Goal: Information Seeking & Learning: Find specific fact

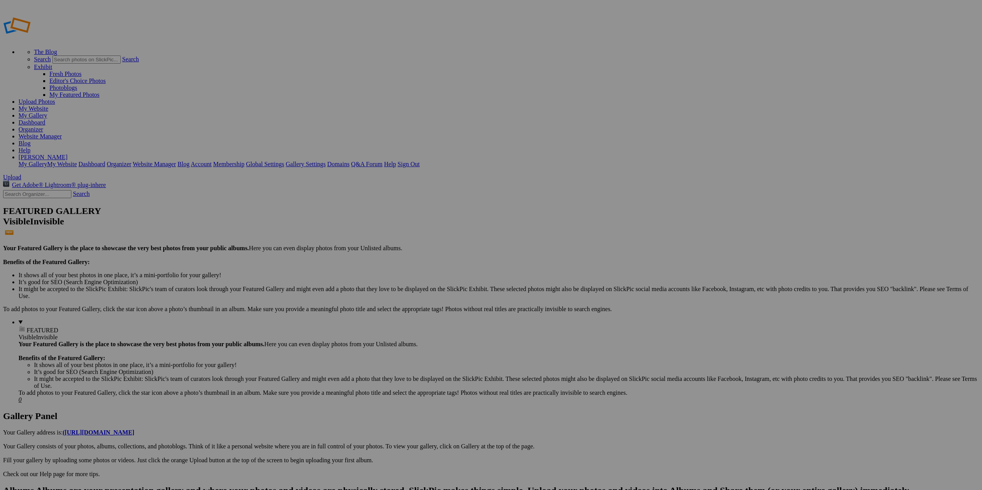
click at [62, 133] on link "Website Manager" at bounding box center [40, 136] width 43 height 7
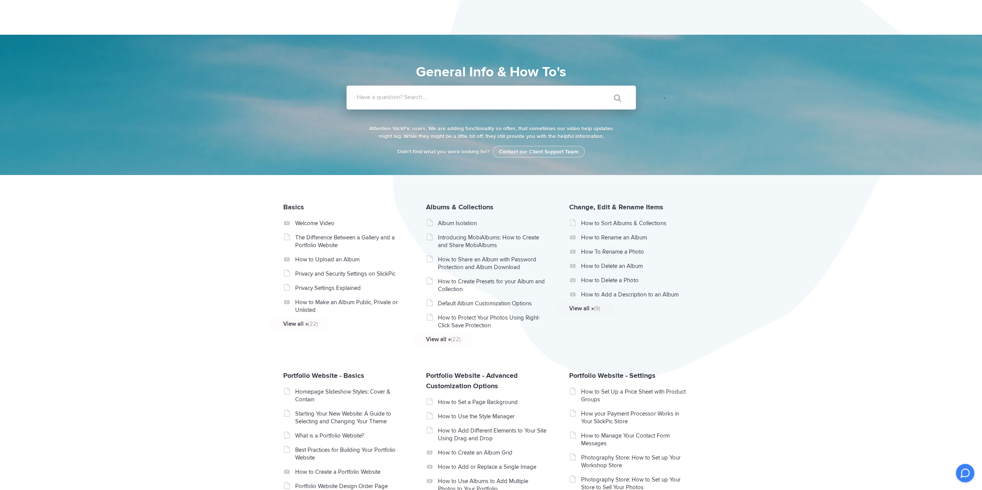
click at [469, 94] on label "Have a question? Search..." at bounding box center [500, 97] width 289 height 8
click at [469, 94] on input "Have a question? Search..." at bounding box center [475, 98] width 258 height 24
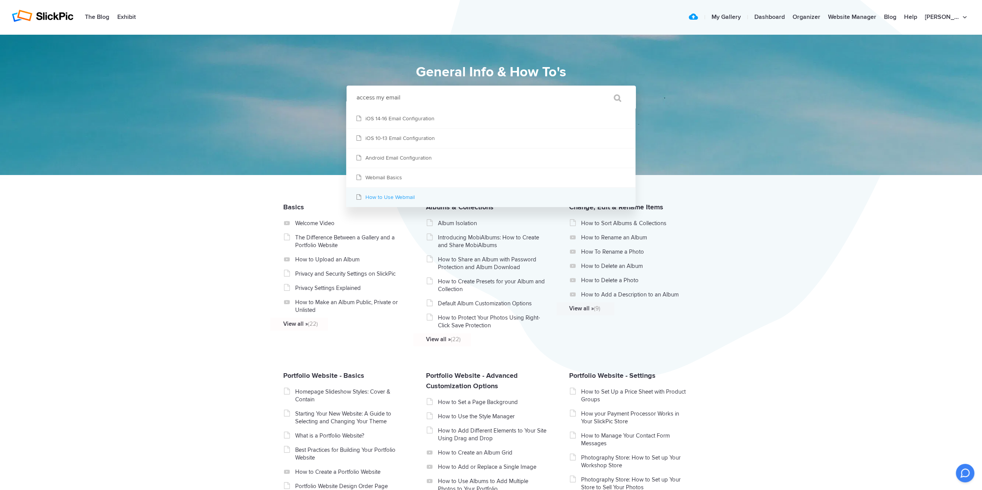
type input "access my email"
click at [399, 199] on link "How to Use Webmail" at bounding box center [490, 197] width 289 height 19
